Goal: Task Accomplishment & Management: Use online tool/utility

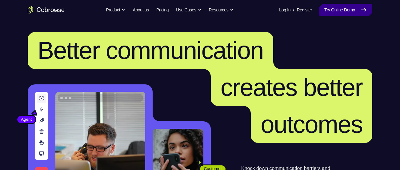
click at [339, 10] on link "Try Online Demo" at bounding box center [345, 10] width 53 height 12
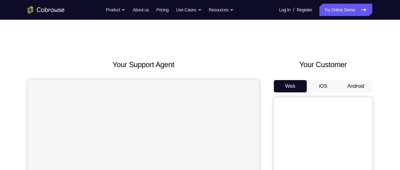
click at [357, 86] on button "Android" at bounding box center [355, 86] width 33 height 12
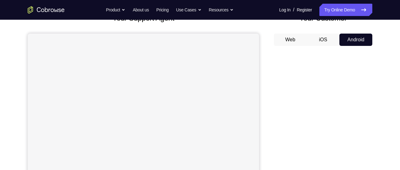
scroll to position [47, 0]
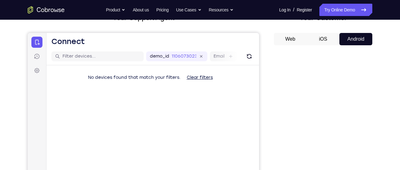
click at [242, 49] on div "demo_id 1106073023 1106073023 Email User ID Device ID Device name" at bounding box center [152, 57] width 212 height 18
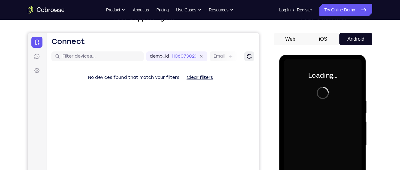
scroll to position [0, 0]
click at [249, 57] on icon "Refresh" at bounding box center [249, 56] width 6 height 6
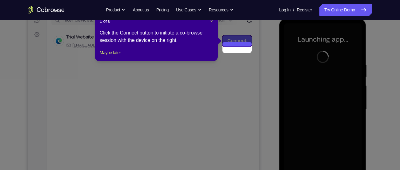
scroll to position [76, 0]
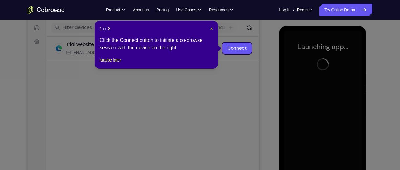
click at [211, 29] on span "×" at bounding box center [211, 28] width 2 height 5
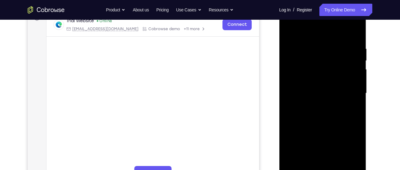
scroll to position [111, 0]
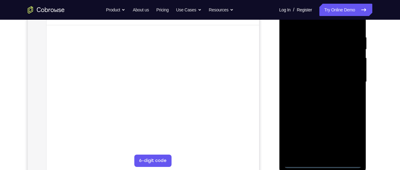
click at [323, 164] on div at bounding box center [322, 82] width 77 height 172
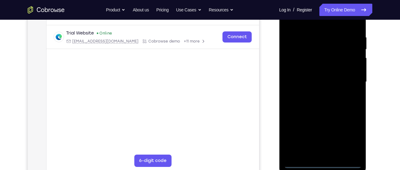
click at [349, 140] on div at bounding box center [322, 82] width 77 height 172
click at [350, 133] on div at bounding box center [322, 82] width 77 height 172
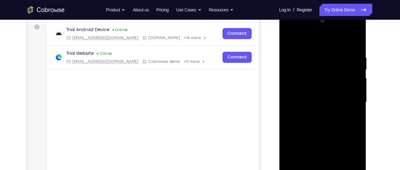
scroll to position [89, 0]
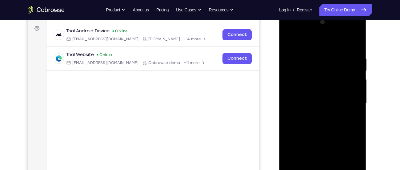
click at [306, 43] on div at bounding box center [322, 103] width 77 height 172
click at [349, 101] on div at bounding box center [322, 103] width 77 height 172
click at [316, 116] on div at bounding box center [322, 103] width 77 height 172
click at [312, 98] on div at bounding box center [322, 103] width 77 height 172
click at [306, 92] on div at bounding box center [322, 103] width 77 height 172
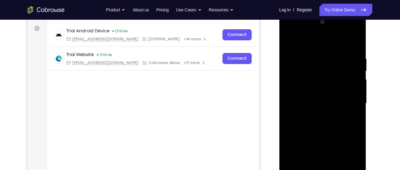
click at [303, 101] on div at bounding box center [322, 103] width 77 height 172
click at [304, 122] on div at bounding box center [322, 103] width 77 height 172
drag, startPoint x: 306, startPoint y: 44, endPoint x: 312, endPoint y: 18, distance: 26.4
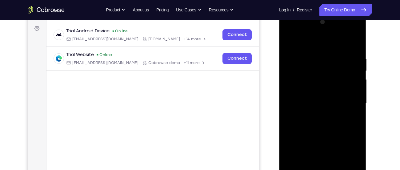
click at [312, 18] on div at bounding box center [322, 103] width 77 height 172
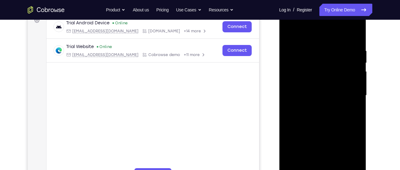
scroll to position [98, 0]
click at [323, 124] on div at bounding box center [322, 95] width 77 height 172
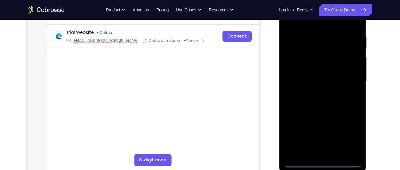
scroll to position [112, 0]
click at [307, 153] on div at bounding box center [322, 81] width 77 height 172
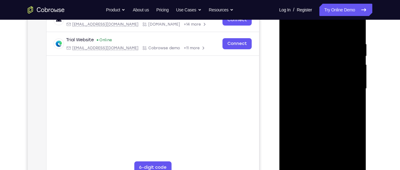
scroll to position [104, 0]
click at [316, 27] on div at bounding box center [322, 89] width 77 height 172
click at [317, 46] on div at bounding box center [322, 89] width 77 height 172
click at [319, 74] on div at bounding box center [322, 89] width 77 height 172
click at [318, 86] on div at bounding box center [322, 89] width 77 height 172
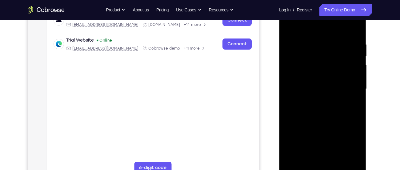
drag, startPoint x: 318, startPoint y: 86, endPoint x: 318, endPoint y: 21, distance: 65.5
click at [318, 21] on div at bounding box center [322, 89] width 77 height 172
drag, startPoint x: 333, startPoint y: 112, endPoint x: 336, endPoint y: 38, distance: 73.9
click at [336, 38] on div at bounding box center [322, 89] width 77 height 172
drag, startPoint x: 349, startPoint y: 137, endPoint x: 348, endPoint y: 49, distance: 88.0
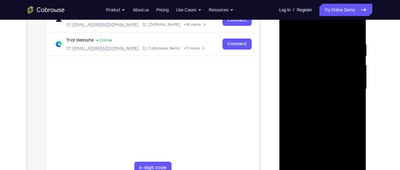
click at [348, 49] on div at bounding box center [322, 89] width 77 height 172
drag, startPoint x: 337, startPoint y: 127, endPoint x: 343, endPoint y: 42, distance: 84.8
click at [343, 42] on div at bounding box center [322, 89] width 77 height 172
drag, startPoint x: 340, startPoint y: 131, endPoint x: 342, endPoint y: 76, distance: 54.5
click at [342, 76] on div at bounding box center [322, 89] width 77 height 172
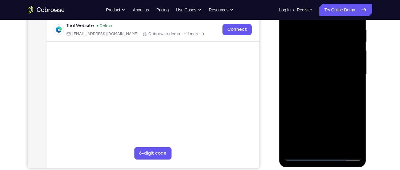
scroll to position [118, 0]
click at [300, 153] on div at bounding box center [322, 74] width 77 height 172
click at [299, 155] on div at bounding box center [322, 74] width 77 height 172
click at [315, 98] on div at bounding box center [322, 74] width 77 height 172
click at [333, 125] on div at bounding box center [322, 74] width 77 height 172
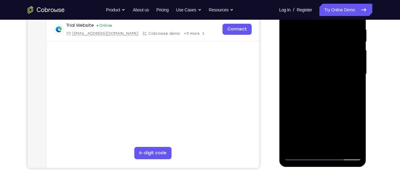
click at [295, 46] on div at bounding box center [322, 74] width 77 height 172
click at [327, 120] on div at bounding box center [322, 74] width 77 height 172
drag, startPoint x: 310, startPoint y: 64, endPoint x: 312, endPoint y: 106, distance: 42.5
click at [312, 106] on div at bounding box center [322, 74] width 77 height 172
click at [293, 145] on div at bounding box center [322, 74] width 77 height 172
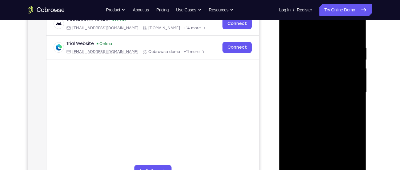
scroll to position [99, 0]
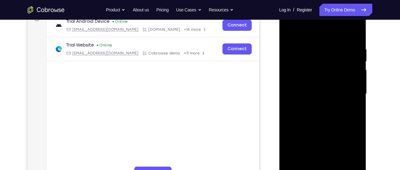
click at [289, 23] on div at bounding box center [322, 94] width 77 height 172
click at [308, 76] on div at bounding box center [322, 94] width 77 height 172
click at [309, 97] on div at bounding box center [322, 94] width 77 height 172
click at [308, 92] on div at bounding box center [322, 94] width 77 height 172
click at [305, 102] on div at bounding box center [322, 94] width 77 height 172
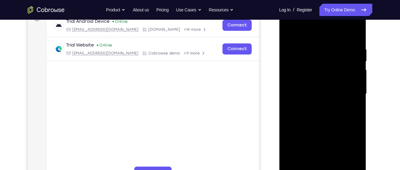
drag, startPoint x: 309, startPoint y: 107, endPoint x: 316, endPoint y: 54, distance: 53.6
click at [316, 54] on div at bounding box center [322, 94] width 77 height 172
click at [313, 162] on div at bounding box center [322, 94] width 77 height 172
drag, startPoint x: 331, startPoint y: 133, endPoint x: 348, endPoint y: 59, distance: 76.2
click at [348, 59] on div at bounding box center [322, 94] width 77 height 172
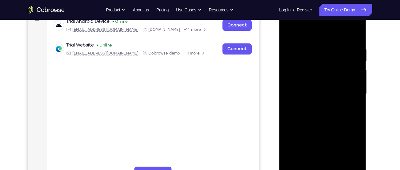
drag, startPoint x: 331, startPoint y: 118, endPoint x: 349, endPoint y: 59, distance: 61.2
click at [349, 59] on div at bounding box center [322, 94] width 77 height 172
drag, startPoint x: 329, startPoint y: 146, endPoint x: 351, endPoint y: 65, distance: 83.2
click at [351, 65] on div at bounding box center [322, 94] width 77 height 172
drag, startPoint x: 345, startPoint y: 124, endPoint x: 360, endPoint y: 26, distance: 98.9
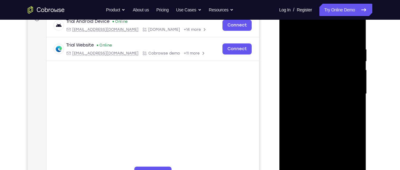
click at [360, 26] on div at bounding box center [322, 94] width 77 height 172
drag, startPoint x: 338, startPoint y: 88, endPoint x: 352, endPoint y: 18, distance: 71.0
click at [352, 18] on div at bounding box center [322, 94] width 77 height 172
drag, startPoint x: 339, startPoint y: 61, endPoint x: 394, endPoint y: 184, distance: 134.6
click at [367, 169] on html "Online web based iOS Simulators and Android Emulators. Run iPhone, iPad, Mobile…" at bounding box center [323, 95] width 88 height 185
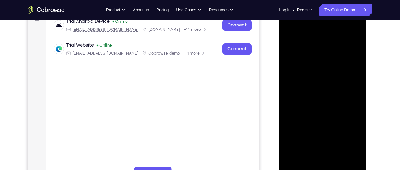
click at [347, 30] on div at bounding box center [322, 94] width 77 height 172
drag, startPoint x: 330, startPoint y: 88, endPoint x: 329, endPoint y: 61, distance: 27.1
click at [329, 61] on div at bounding box center [322, 94] width 77 height 172
drag, startPoint x: 321, startPoint y: 87, endPoint x: 327, endPoint y: 44, distance: 42.9
click at [327, 44] on div at bounding box center [322, 94] width 77 height 172
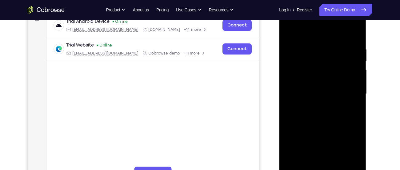
drag, startPoint x: 324, startPoint y: 62, endPoint x: 333, endPoint y: 106, distance: 45.2
click at [333, 106] on div at bounding box center [322, 94] width 77 height 172
click at [285, 33] on div at bounding box center [322, 94] width 77 height 172
drag, startPoint x: 350, startPoint y: 78, endPoint x: 297, endPoint y: 72, distance: 52.9
click at [297, 72] on div at bounding box center [322, 94] width 77 height 172
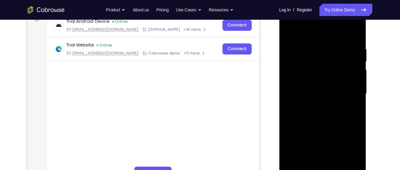
drag, startPoint x: 347, startPoint y: 80, endPoint x: 315, endPoint y: 80, distance: 32.6
click at [315, 80] on div at bounding box center [322, 94] width 77 height 172
drag, startPoint x: 330, startPoint y: 71, endPoint x: 301, endPoint y: 71, distance: 28.9
click at [301, 71] on div at bounding box center [322, 94] width 77 height 172
drag, startPoint x: 327, startPoint y: 77, endPoint x: 296, endPoint y: 78, distance: 30.8
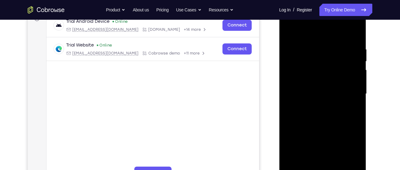
click at [296, 78] on div at bounding box center [322, 94] width 77 height 172
drag, startPoint x: 321, startPoint y: 77, endPoint x: 295, endPoint y: 77, distance: 26.8
click at [295, 77] on div at bounding box center [322, 94] width 77 height 172
drag, startPoint x: 324, startPoint y: 77, endPoint x: 296, endPoint y: 76, distance: 28.0
click at [296, 76] on div at bounding box center [322, 94] width 77 height 172
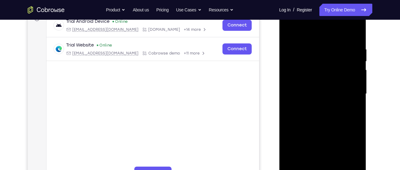
click at [310, 77] on div at bounding box center [322, 94] width 77 height 172
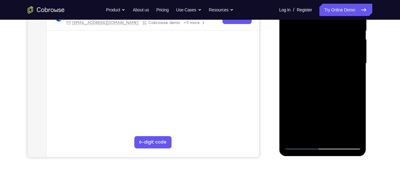
scroll to position [129, 0]
click at [340, 137] on div at bounding box center [322, 63] width 77 height 172
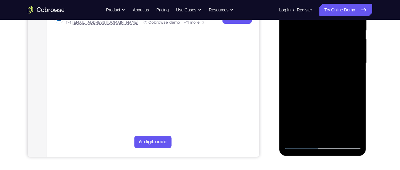
click at [340, 137] on div at bounding box center [322, 63] width 77 height 172
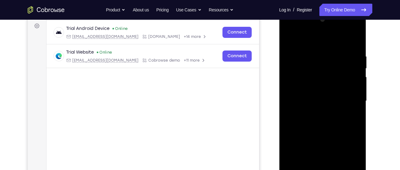
scroll to position [91, 0]
click at [359, 42] on div at bounding box center [322, 101] width 77 height 172
drag, startPoint x: 345, startPoint y: 83, endPoint x: 300, endPoint y: 81, distance: 44.6
click at [300, 81] on div at bounding box center [322, 101] width 77 height 172
drag, startPoint x: 336, startPoint y: 88, endPoint x: 296, endPoint y: 83, distance: 40.9
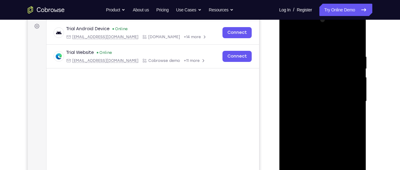
click at [296, 83] on div at bounding box center [322, 101] width 77 height 172
drag, startPoint x: 340, startPoint y: 85, endPoint x: 289, endPoint y: 81, distance: 50.9
click at [289, 81] on div at bounding box center [322, 101] width 77 height 172
drag, startPoint x: 329, startPoint y: 87, endPoint x: 304, endPoint y: 85, distance: 24.8
click at [304, 85] on div at bounding box center [322, 101] width 77 height 172
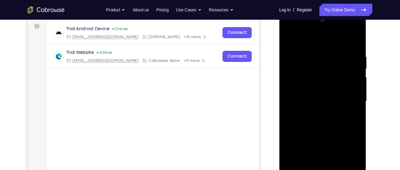
drag, startPoint x: 304, startPoint y: 85, endPoint x: 356, endPoint y: 84, distance: 52.3
click at [356, 84] on div at bounding box center [322, 101] width 77 height 172
drag, startPoint x: 336, startPoint y: 89, endPoint x: 288, endPoint y: 82, distance: 47.8
click at [288, 82] on div at bounding box center [322, 101] width 77 height 172
drag, startPoint x: 331, startPoint y: 86, endPoint x: 319, endPoint y: 85, distance: 11.8
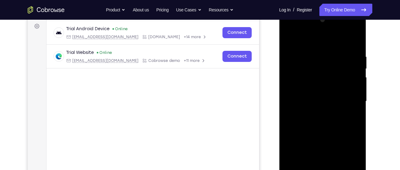
click at [319, 85] on div at bounding box center [322, 101] width 77 height 172
drag, startPoint x: 329, startPoint y: 85, endPoint x: 306, endPoint y: 81, distance: 23.3
click at [306, 81] on div at bounding box center [322, 101] width 77 height 172
drag, startPoint x: 330, startPoint y: 81, endPoint x: 297, endPoint y: 83, distance: 32.3
click at [297, 83] on div at bounding box center [322, 101] width 77 height 172
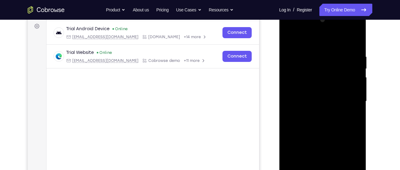
drag, startPoint x: 319, startPoint y: 81, endPoint x: 302, endPoint y: 81, distance: 17.8
click at [302, 81] on div at bounding box center [322, 101] width 77 height 172
drag, startPoint x: 332, startPoint y: 84, endPoint x: 294, endPoint y: 80, distance: 38.6
click at [294, 80] on div at bounding box center [322, 101] width 77 height 172
drag, startPoint x: 324, startPoint y: 80, endPoint x: 295, endPoint y: 80, distance: 28.9
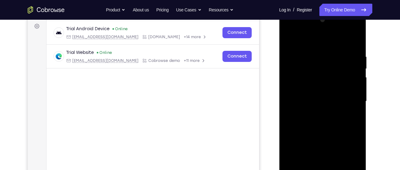
click at [295, 80] on div at bounding box center [322, 101] width 77 height 172
drag, startPoint x: 327, startPoint y: 81, endPoint x: 294, endPoint y: 79, distance: 33.6
click at [294, 79] on div at bounding box center [322, 101] width 77 height 172
drag, startPoint x: 332, startPoint y: 83, endPoint x: 304, endPoint y: 82, distance: 28.6
click at [304, 82] on div at bounding box center [322, 101] width 77 height 172
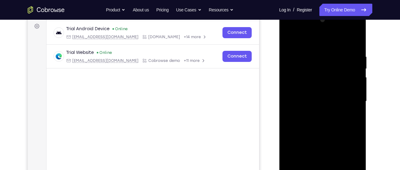
drag, startPoint x: 337, startPoint y: 81, endPoint x: 305, endPoint y: 80, distance: 31.7
click at [305, 80] on div at bounding box center [322, 101] width 77 height 172
drag, startPoint x: 334, startPoint y: 78, endPoint x: 303, endPoint y: 80, distance: 31.1
click at [303, 80] on div at bounding box center [322, 101] width 77 height 172
drag, startPoint x: 337, startPoint y: 77, endPoint x: 308, endPoint y: 79, distance: 29.3
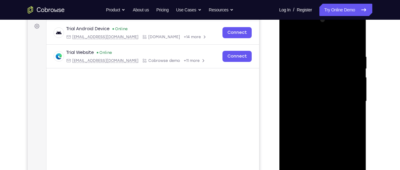
click at [308, 79] on div at bounding box center [322, 101] width 77 height 172
drag, startPoint x: 346, startPoint y: 73, endPoint x: 314, endPoint y: 76, distance: 32.4
click at [314, 76] on div at bounding box center [322, 101] width 77 height 172
click at [348, 39] on div at bounding box center [322, 101] width 77 height 172
drag, startPoint x: 334, startPoint y: 108, endPoint x: 339, endPoint y: 75, distance: 33.3
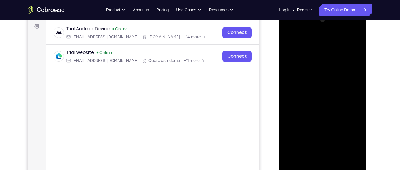
click at [339, 75] on div at bounding box center [322, 101] width 77 height 172
click at [323, 121] on div at bounding box center [322, 101] width 77 height 172
drag, startPoint x: 318, startPoint y: 147, endPoint x: 318, endPoint y: 36, distance: 110.4
click at [318, 36] on div at bounding box center [322, 101] width 77 height 172
drag, startPoint x: 321, startPoint y: 123, endPoint x: 326, endPoint y: 60, distance: 63.2
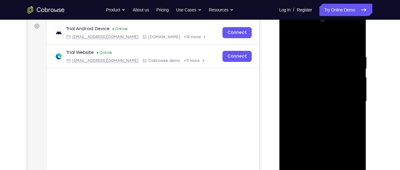
click at [326, 60] on div at bounding box center [322, 101] width 77 height 172
drag, startPoint x: 328, startPoint y: 122, endPoint x: 333, endPoint y: 62, distance: 61.1
click at [333, 62] on div at bounding box center [322, 101] width 77 height 172
click at [316, 111] on div at bounding box center [322, 101] width 77 height 172
click at [308, 126] on div at bounding box center [322, 101] width 77 height 172
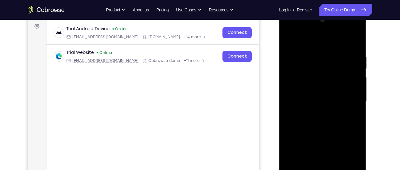
click at [289, 40] on div at bounding box center [322, 101] width 77 height 172
click at [316, 69] on div at bounding box center [322, 101] width 77 height 172
drag, startPoint x: 338, startPoint y: 138, endPoint x: 343, endPoint y: 68, distance: 70.3
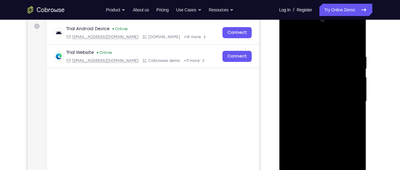
click at [343, 68] on div at bounding box center [322, 101] width 77 height 172
click at [289, 40] on div at bounding box center [322, 101] width 77 height 172
click at [288, 42] on div at bounding box center [322, 101] width 77 height 172
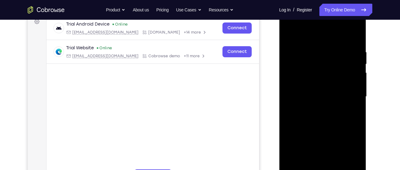
scroll to position [93, 0]
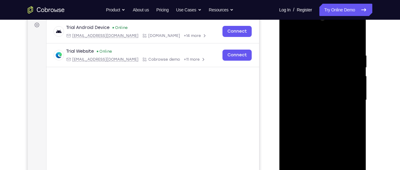
click at [288, 29] on div at bounding box center [322, 100] width 77 height 172
click at [298, 83] on div at bounding box center [322, 100] width 77 height 172
drag, startPoint x: 335, startPoint y: 55, endPoint x: 306, endPoint y: 57, distance: 29.3
click at [306, 57] on div at bounding box center [322, 100] width 77 height 172
drag, startPoint x: 338, startPoint y: 56, endPoint x: 304, endPoint y: 61, distance: 33.8
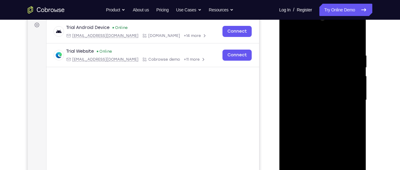
click at [304, 61] on div at bounding box center [322, 100] width 77 height 172
click at [296, 53] on div at bounding box center [322, 100] width 77 height 172
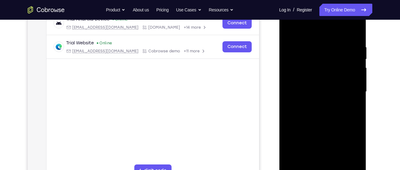
scroll to position [102, 0]
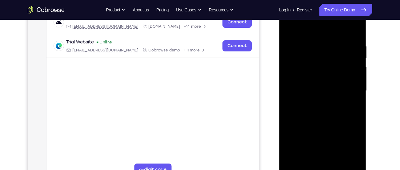
click at [351, 85] on div at bounding box center [322, 91] width 77 height 172
click at [353, 30] on div at bounding box center [322, 91] width 77 height 172
drag, startPoint x: 340, startPoint y: 44, endPoint x: 281, endPoint y: 50, distance: 59.4
click at [281, 50] on div at bounding box center [322, 91] width 87 height 183
drag, startPoint x: 338, startPoint y: 42, endPoint x: 281, endPoint y: 42, distance: 57.2
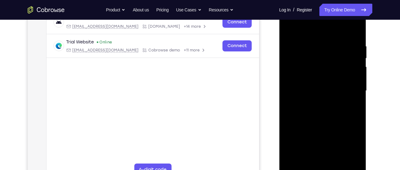
click at [281, 42] on div at bounding box center [322, 91] width 87 height 183
drag, startPoint x: 354, startPoint y: 37, endPoint x: 295, endPoint y: 33, distance: 59.5
click at [295, 33] on div at bounding box center [322, 91] width 77 height 172
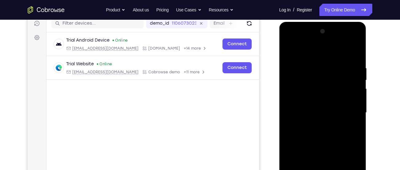
scroll to position [79, 0]
